Goal: Find specific page/section

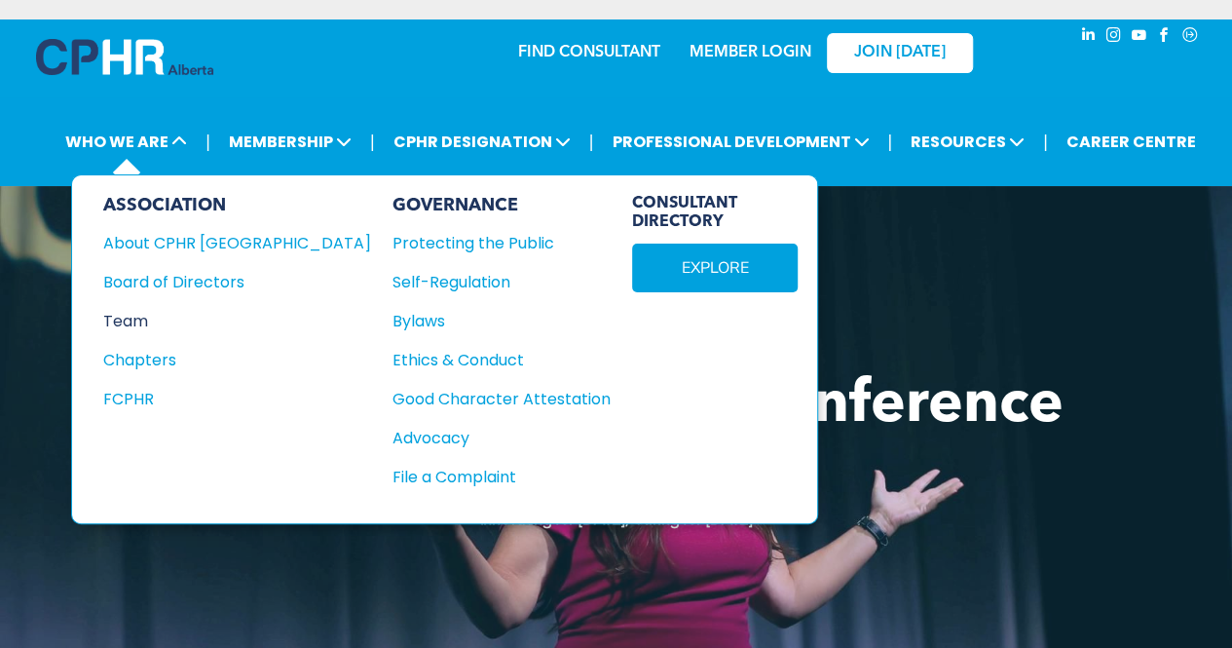
click at [131, 318] on div "Team" at bounding box center [224, 321] width 242 height 24
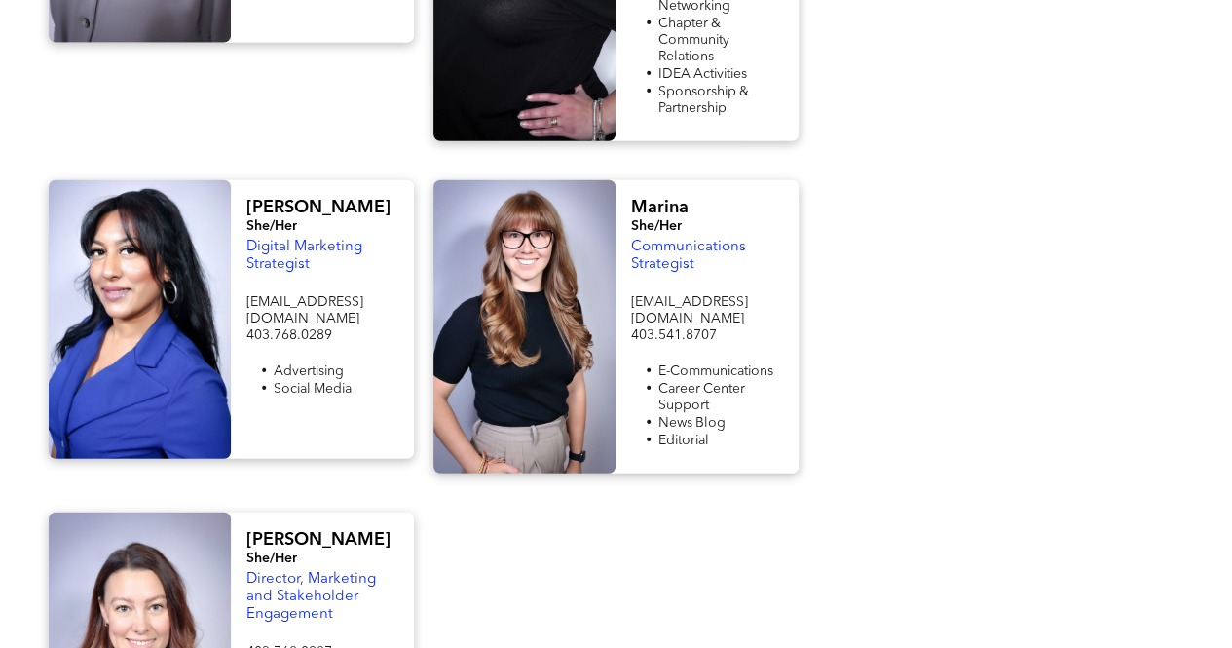
scroll to position [2429, 0]
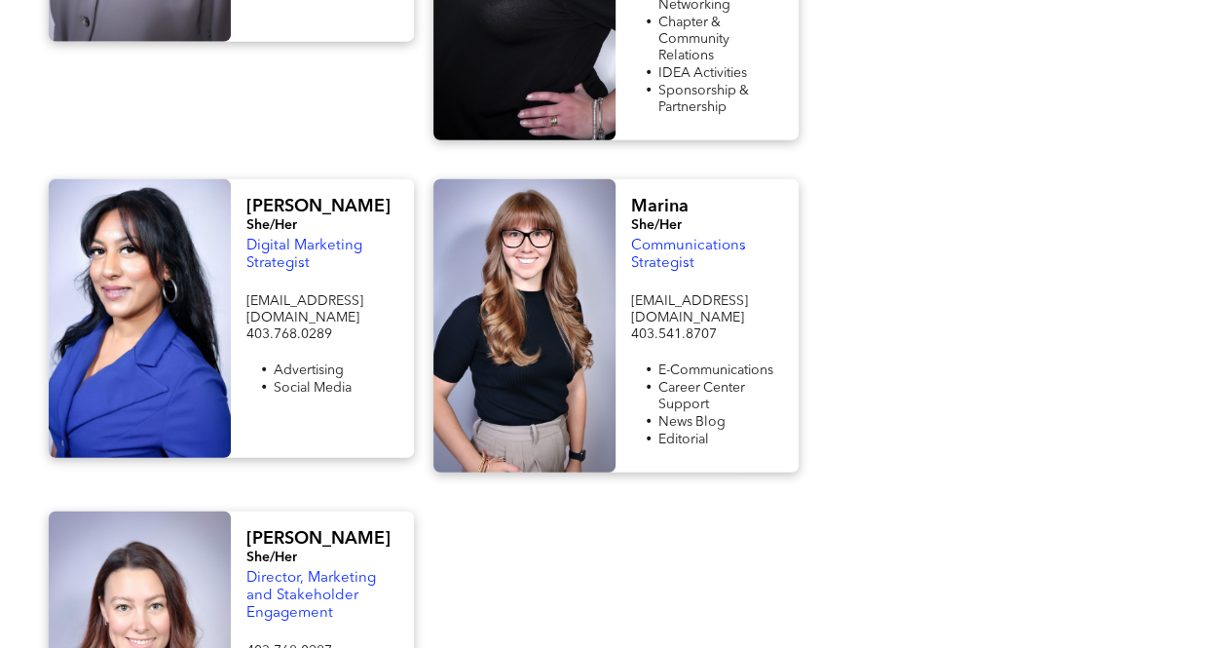
click at [565, 511] on div at bounding box center [616, 643] width 385 height 265
